Goal: Transaction & Acquisition: Book appointment/travel/reservation

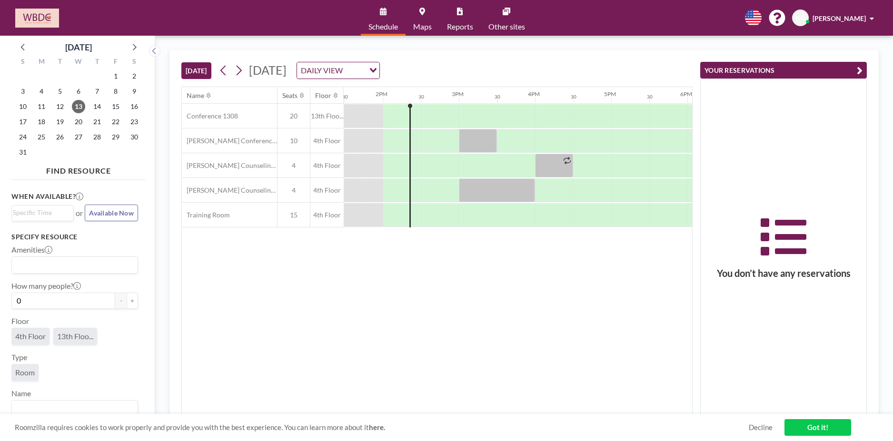
scroll to position [0, 1028]
click at [97, 105] on span "14" at bounding box center [96, 106] width 13 height 13
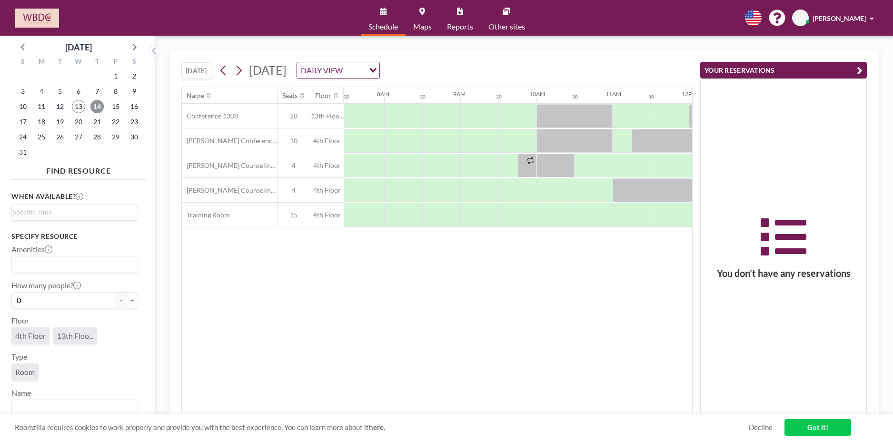
scroll to position [0, 571]
click at [65, 123] on span "19" at bounding box center [59, 121] width 13 height 13
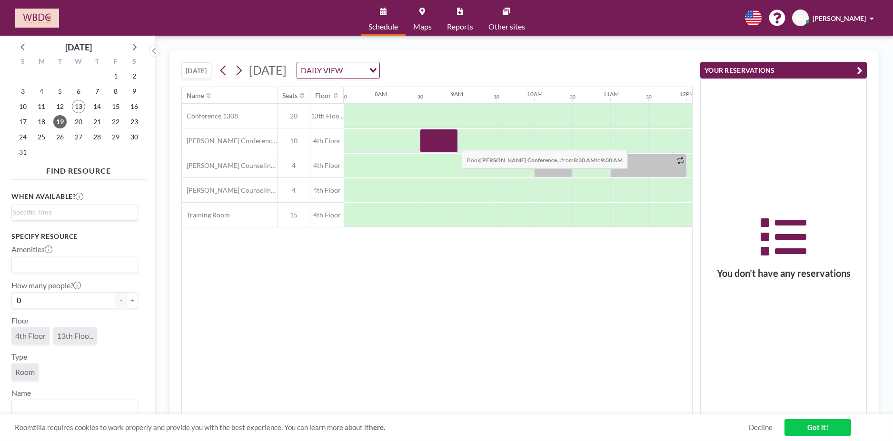
click at [454, 143] on div at bounding box center [439, 141] width 38 height 24
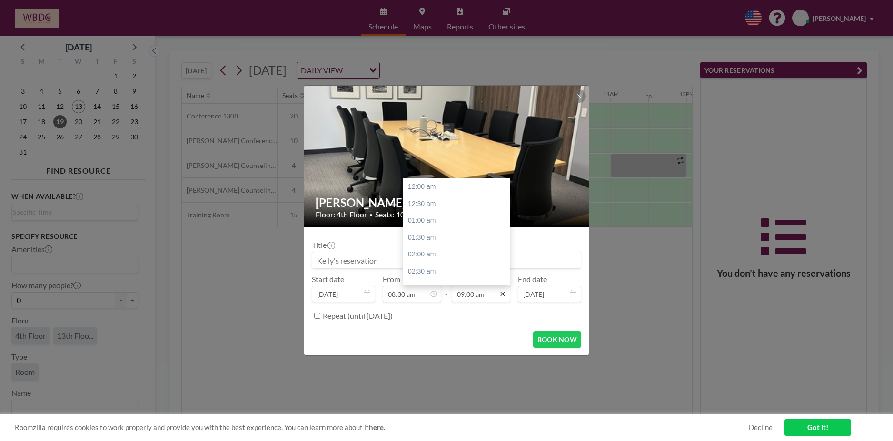
scroll to position [305, 0]
click at [500, 293] on icon at bounding box center [503, 294] width 8 height 8
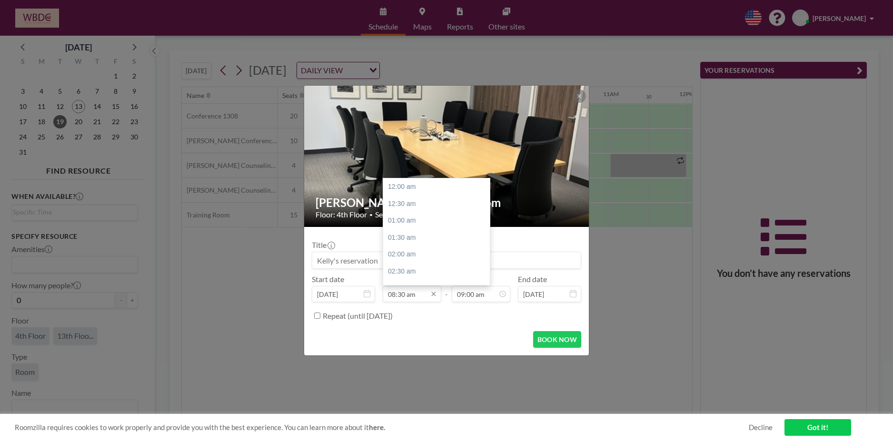
scroll to position [288, 0]
click at [421, 293] on input "08:30 am" at bounding box center [412, 294] width 59 height 16
click at [401, 200] on div "09:00 am" at bounding box center [438, 204] width 111 height 17
type input "09:00 am"
type input "09:30 am"
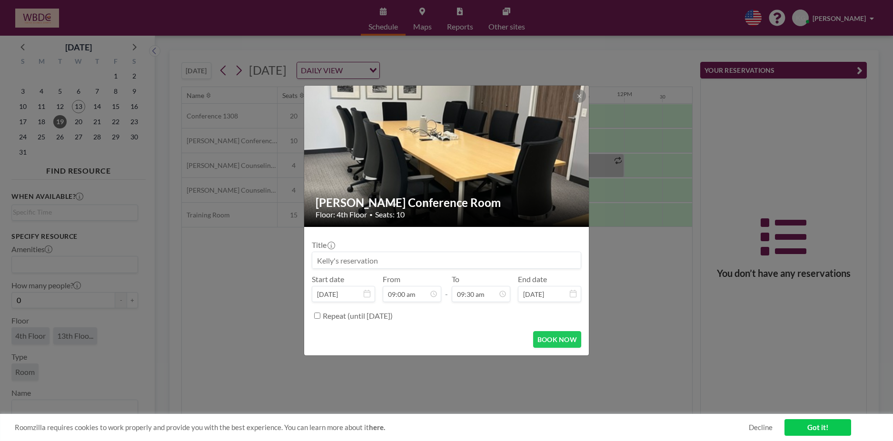
scroll to position [0, 647]
click at [578, 95] on icon at bounding box center [579, 96] width 6 height 6
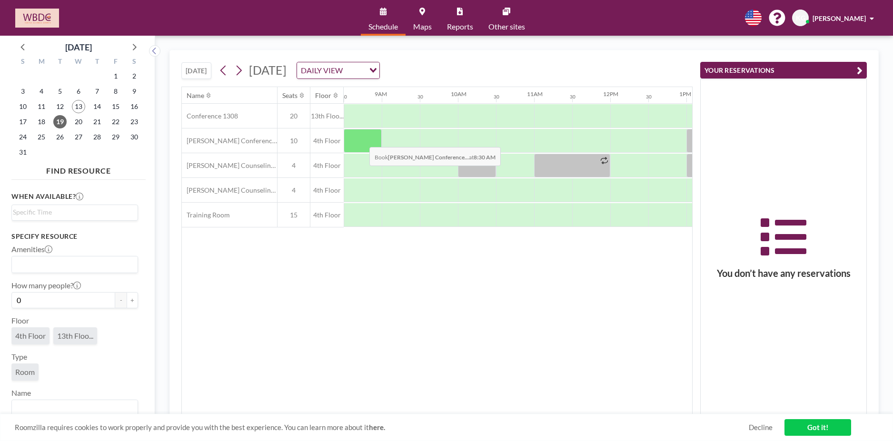
click at [362, 140] on div at bounding box center [363, 141] width 38 height 24
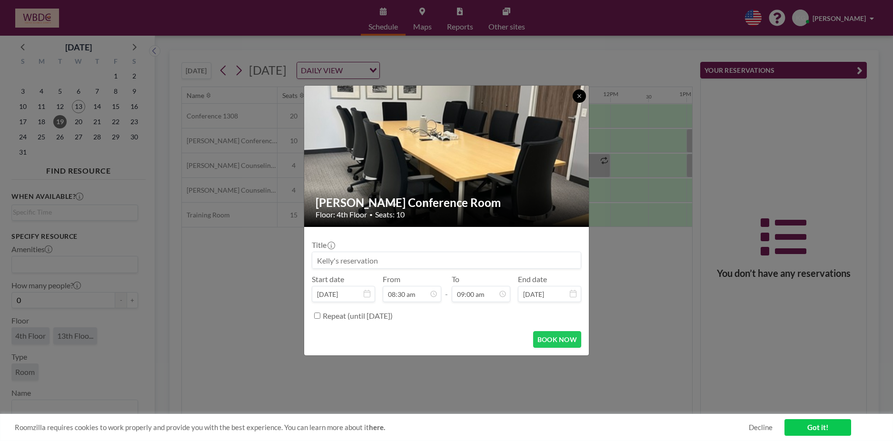
click at [577, 95] on icon at bounding box center [579, 96] width 6 height 6
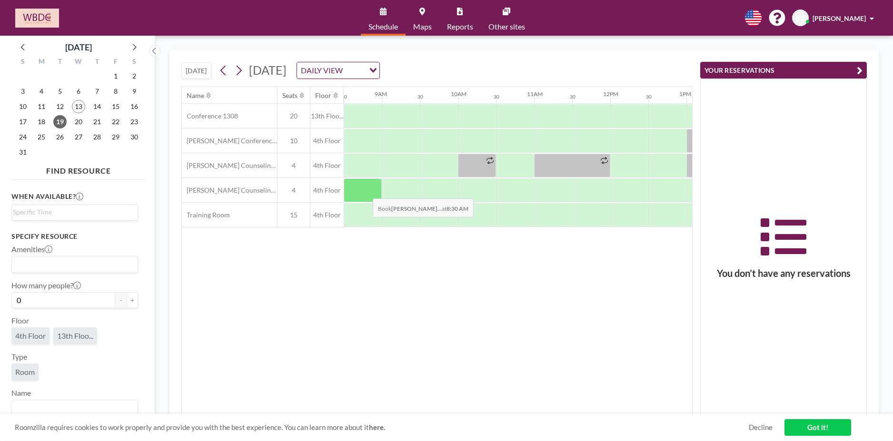
click at [365, 191] on div at bounding box center [363, 190] width 38 height 24
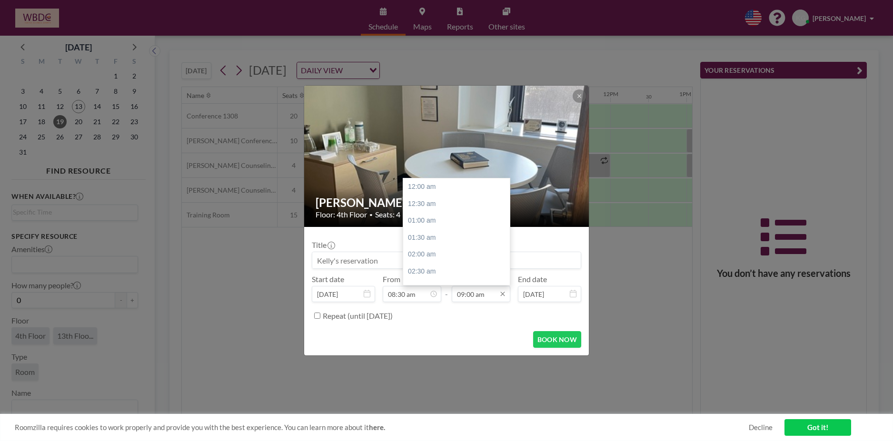
scroll to position [305, 0]
click at [495, 292] on input "09:00 am" at bounding box center [481, 294] width 59 height 16
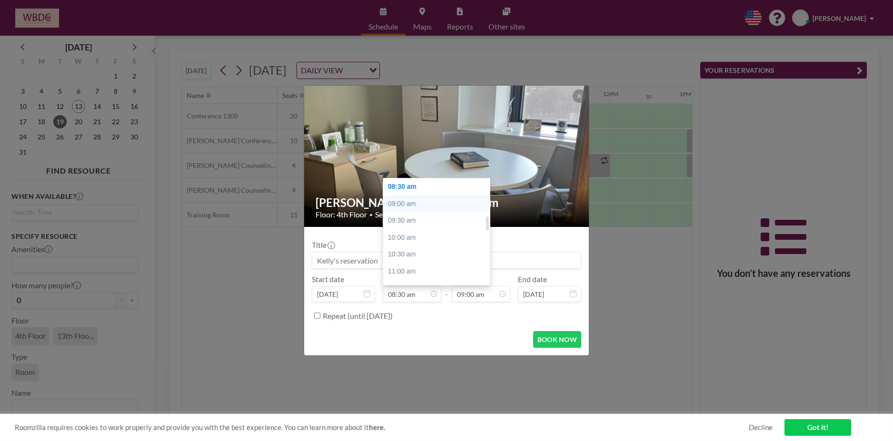
click at [421, 199] on div "09:00 am" at bounding box center [438, 204] width 111 height 17
type input "09:00 am"
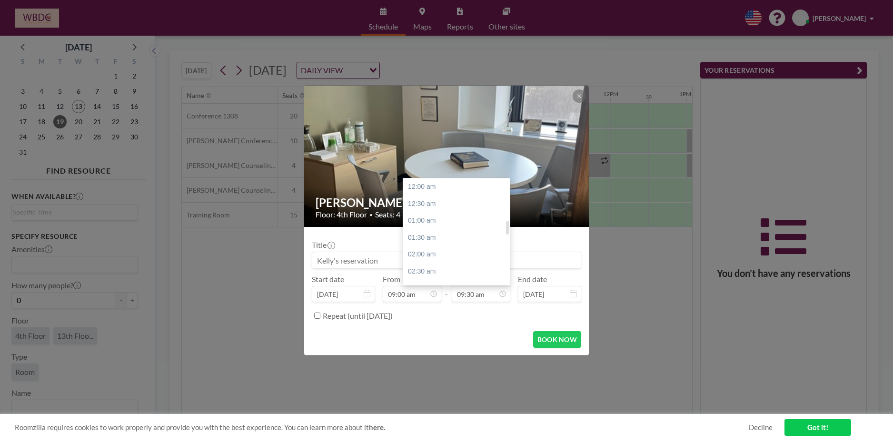
scroll to position [322, 0]
click at [458, 271] on div "12:00 pm" at bounding box center [458, 271] width 111 height 17
type input "12:00 pm"
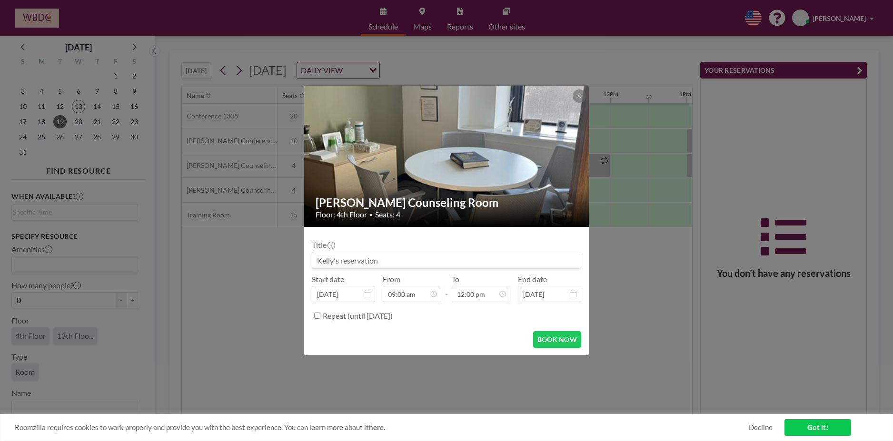
scroll to position [406, 0]
click at [444, 259] on input at bounding box center [446, 260] width 268 height 16
click at [437, 259] on input at bounding box center [446, 260] width 268 height 16
click at [382, 262] on input at bounding box center [446, 260] width 268 height 16
click at [553, 335] on button "BOOK NOW" at bounding box center [557, 339] width 48 height 17
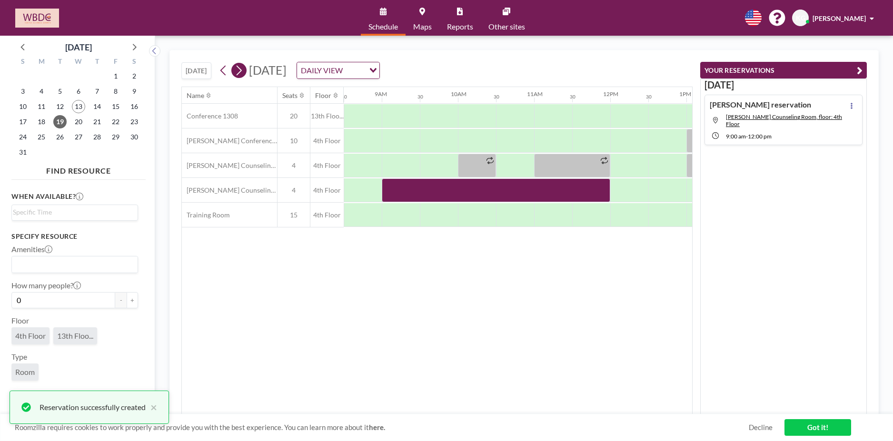
click at [236, 67] on icon at bounding box center [238, 70] width 9 height 14
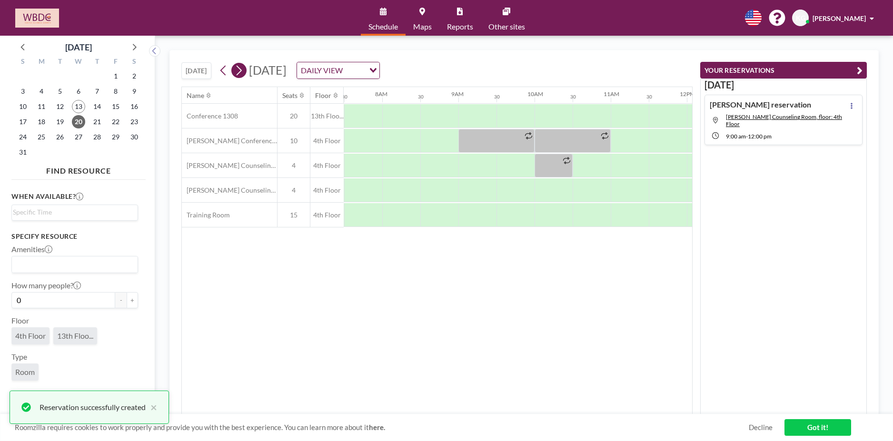
scroll to position [0, 571]
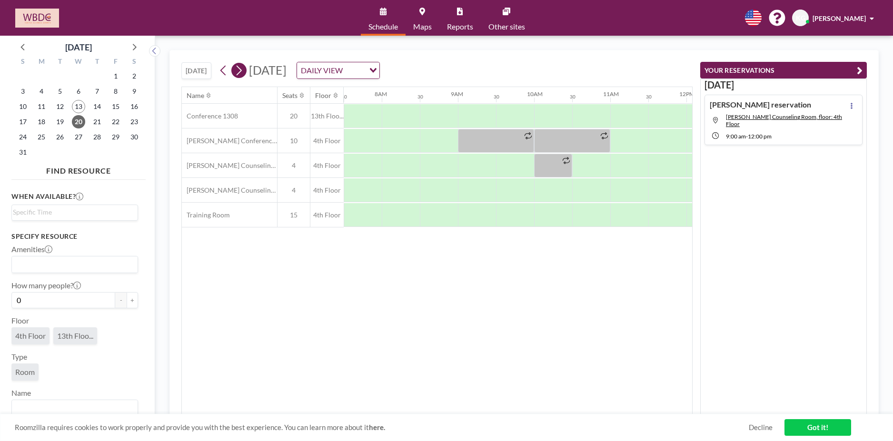
click at [243, 72] on icon at bounding box center [238, 70] width 9 height 14
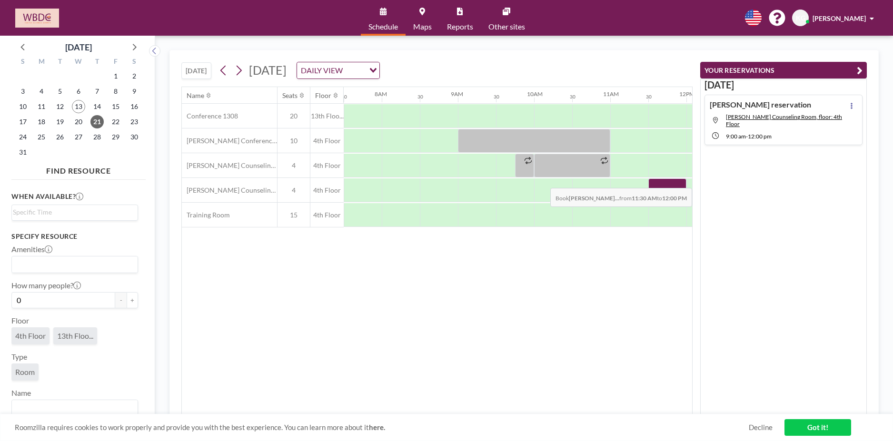
click at [649, 181] on div at bounding box center [667, 190] width 38 height 24
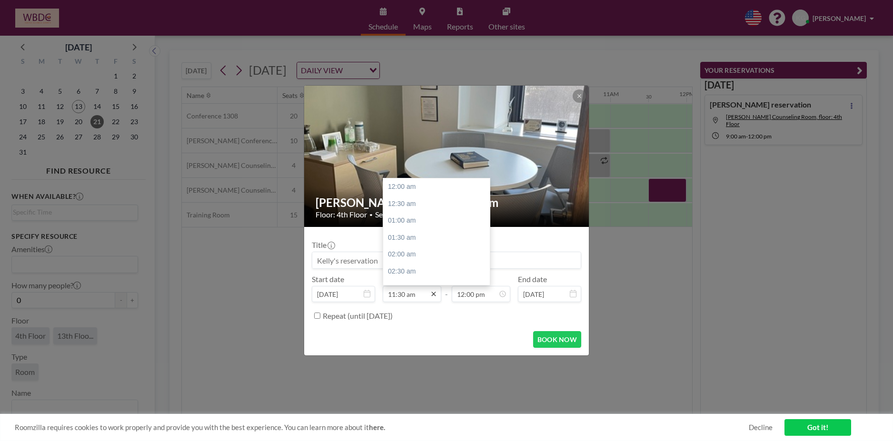
scroll to position [390, 0]
click at [423, 296] on input "11:30 am" at bounding box center [412, 294] width 59 height 16
click at [412, 273] on div "02:00 pm" at bounding box center [438, 271] width 111 height 17
type input "02:00 pm"
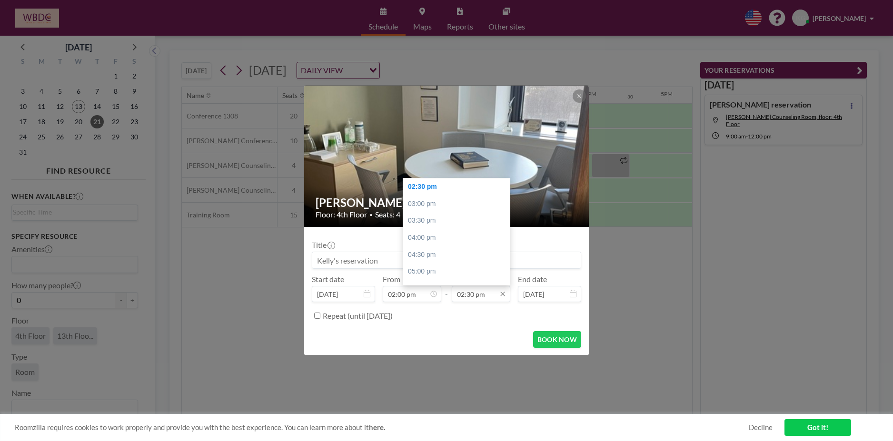
scroll to position [0, 1028]
click at [455, 239] on div "04:00 pm" at bounding box center [458, 237] width 111 height 17
type input "04:00 pm"
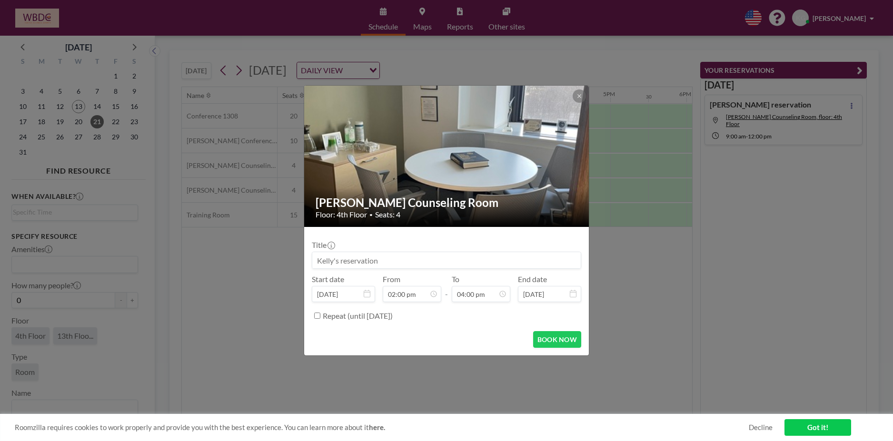
scroll to position [474, 0]
click at [550, 338] on button "BOOK NOW" at bounding box center [557, 339] width 48 height 17
